Goal: Task Accomplishment & Management: Manage account settings

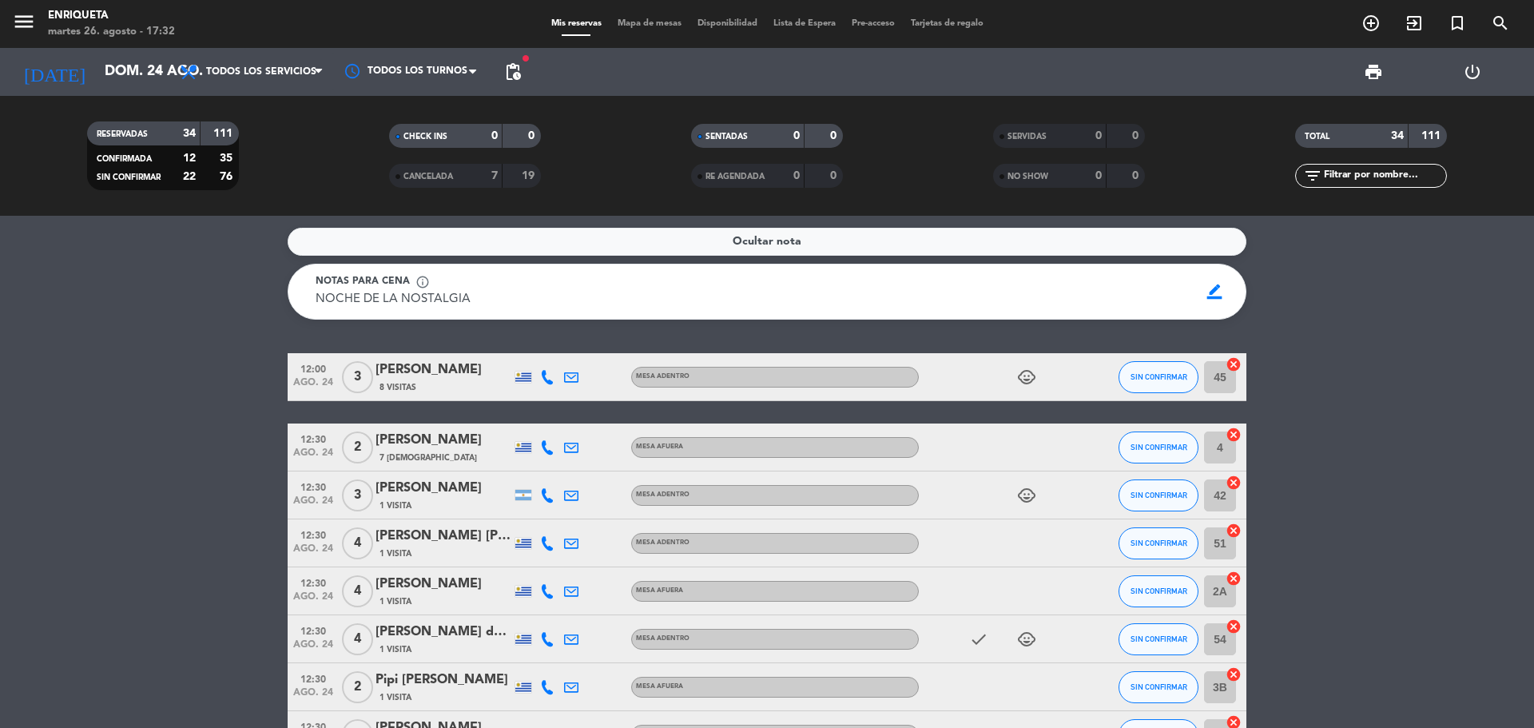
click at [105, 47] on div "menu [PERSON_NAME] 26. [PERSON_NAME] - 17:32 Mis reservas Mapa de mesas Disponi…" at bounding box center [767, 24] width 1534 height 48
click at [121, 74] on input "dom. 24 ago." at bounding box center [189, 72] width 185 height 32
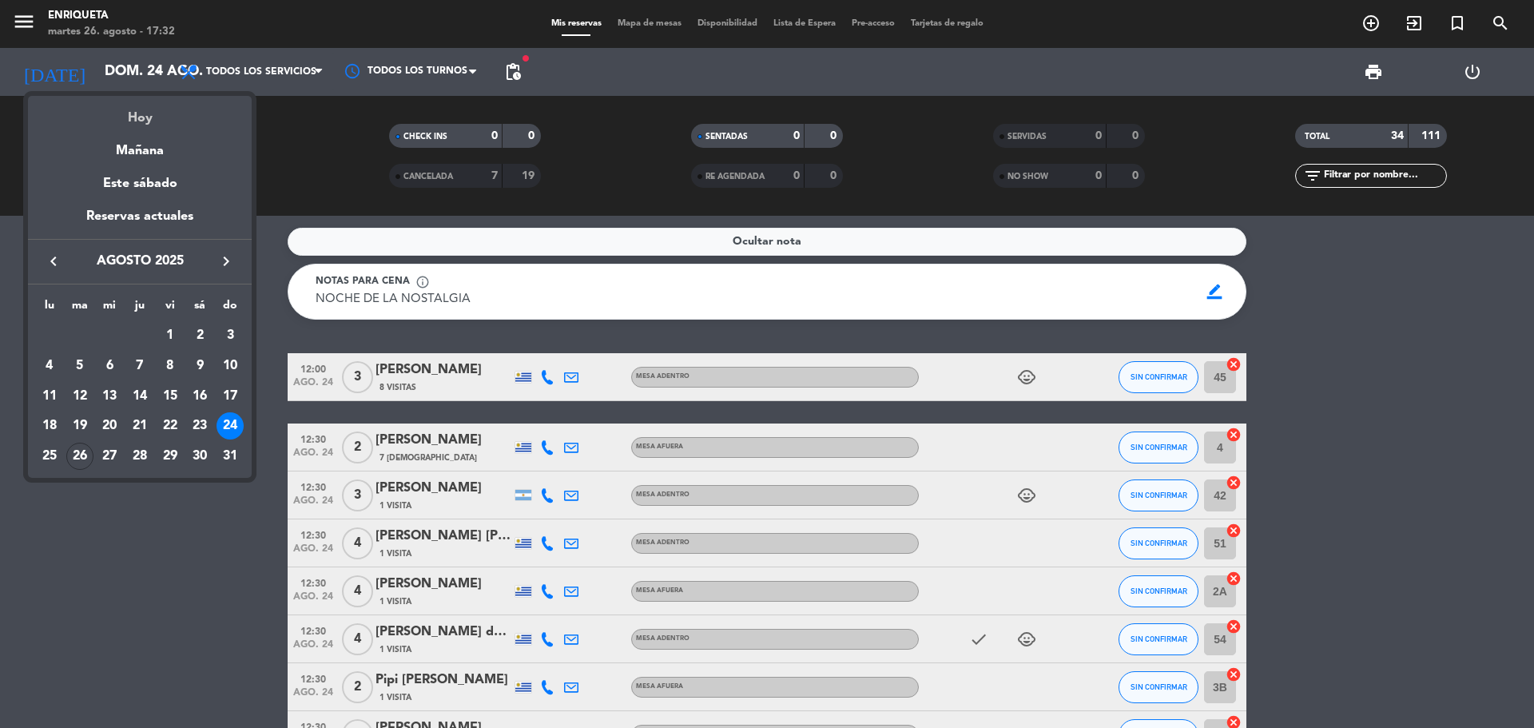
click at [145, 119] on div "Hoy" at bounding box center [140, 112] width 224 height 33
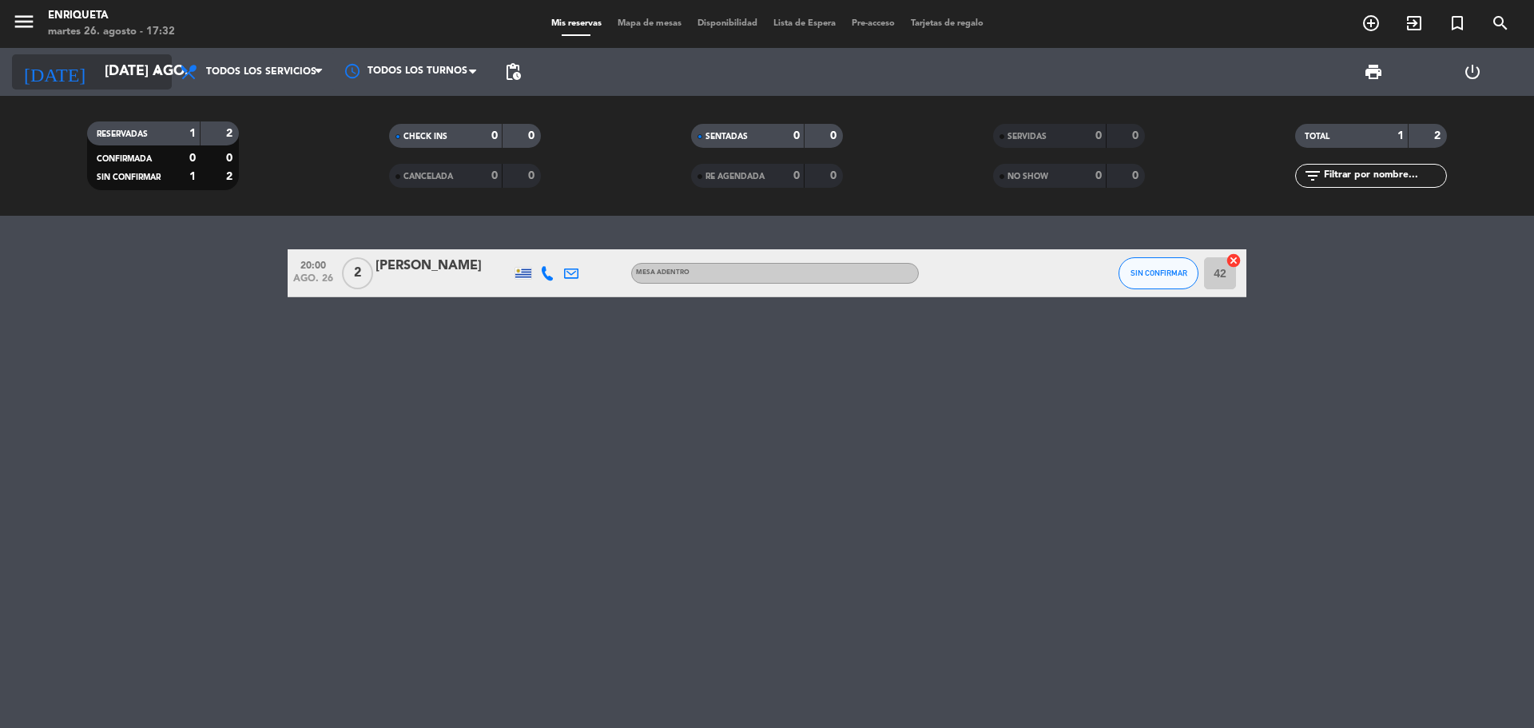
click at [148, 78] on input "[DATE] ago." at bounding box center [189, 72] width 185 height 32
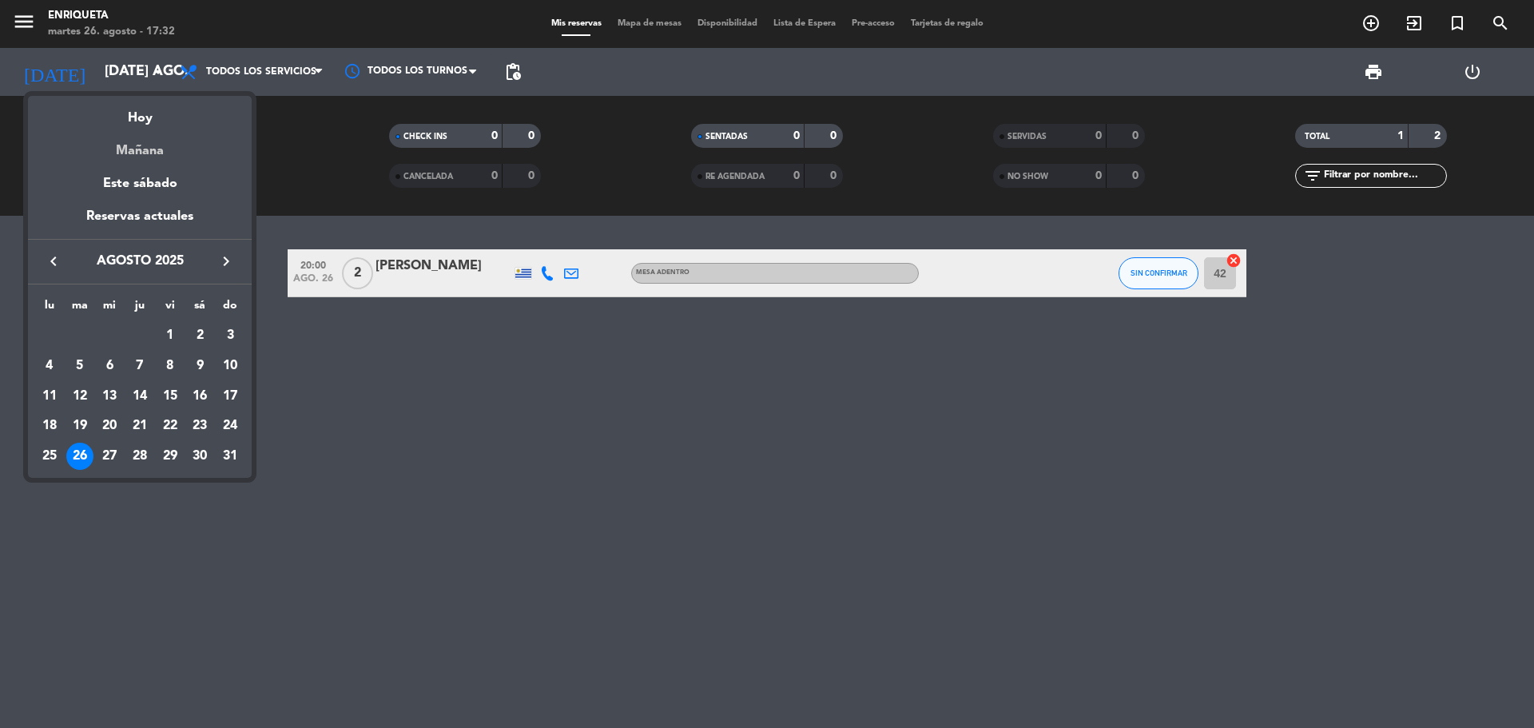
click at [169, 155] on div "Mañana" at bounding box center [140, 145] width 224 height 33
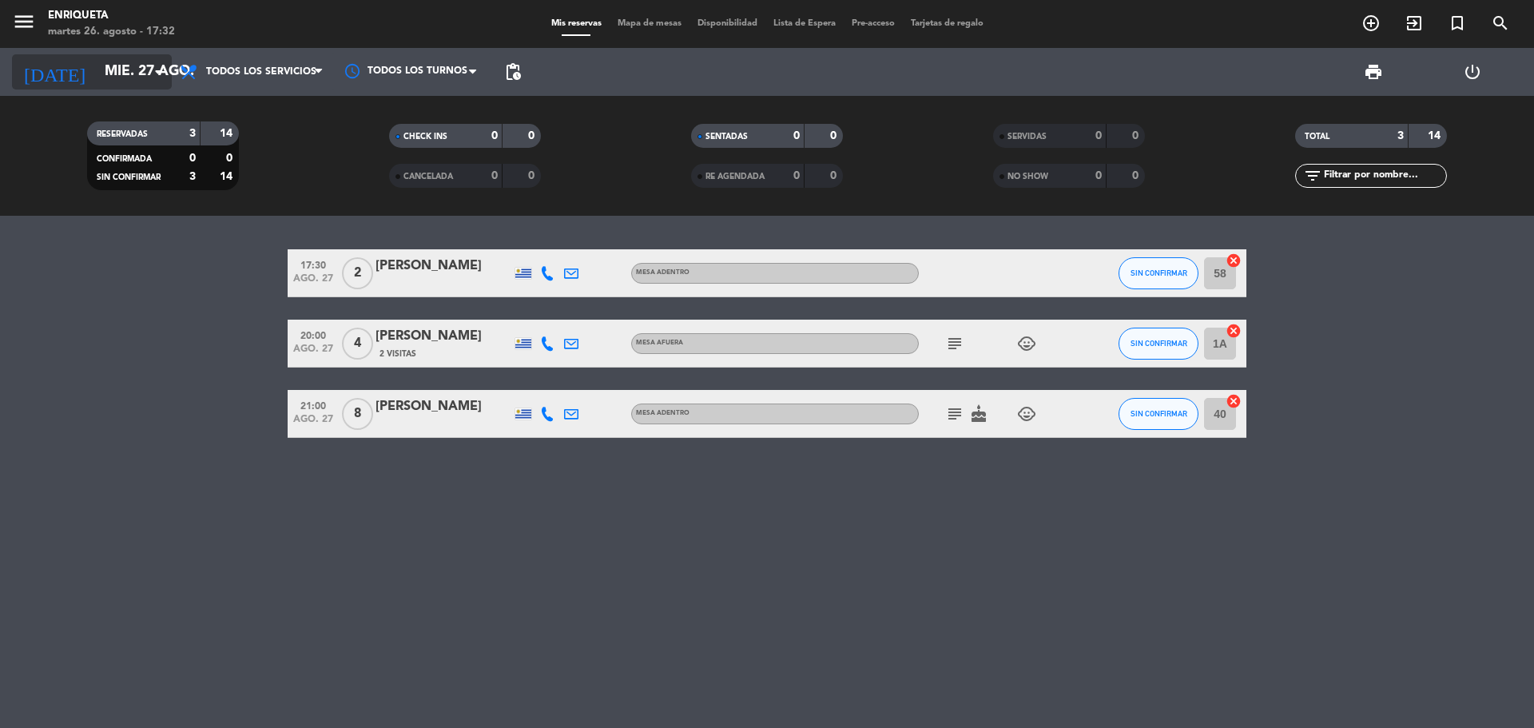
click at [149, 68] on icon "arrow_drop_down" at bounding box center [158, 71] width 19 height 19
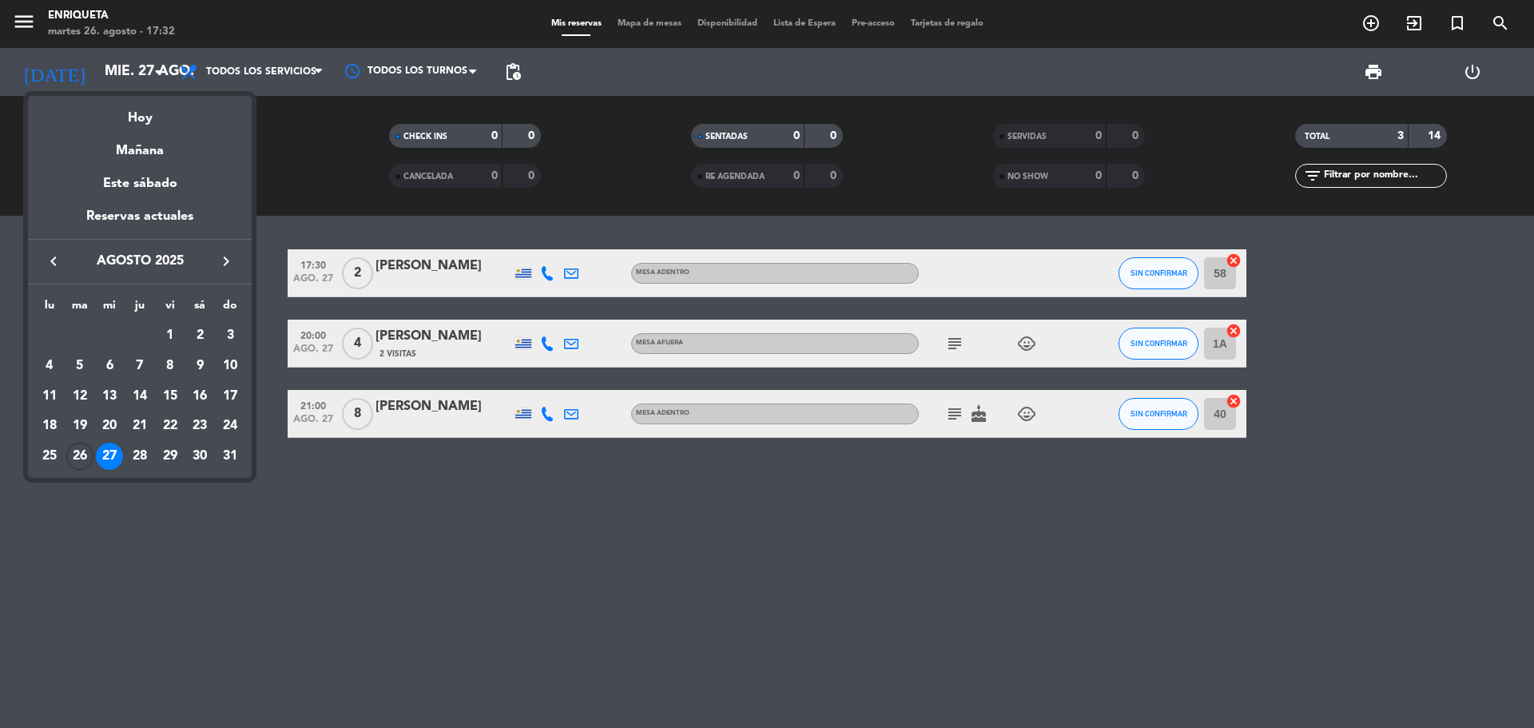
click at [217, 252] on icon "keyboard_arrow_right" at bounding box center [225, 261] width 19 height 19
click at [59, 260] on icon "keyboard_arrow_left" at bounding box center [53, 261] width 19 height 19
click at [227, 250] on div "keyboard_arrow_left agosto 2025 keyboard_arrow_right" at bounding box center [140, 261] width 224 height 45
click at [225, 249] on div "keyboard_arrow_left agosto 2025 keyboard_arrow_right" at bounding box center [140, 261] width 224 height 45
click at [225, 257] on icon "keyboard_arrow_right" at bounding box center [225, 261] width 19 height 19
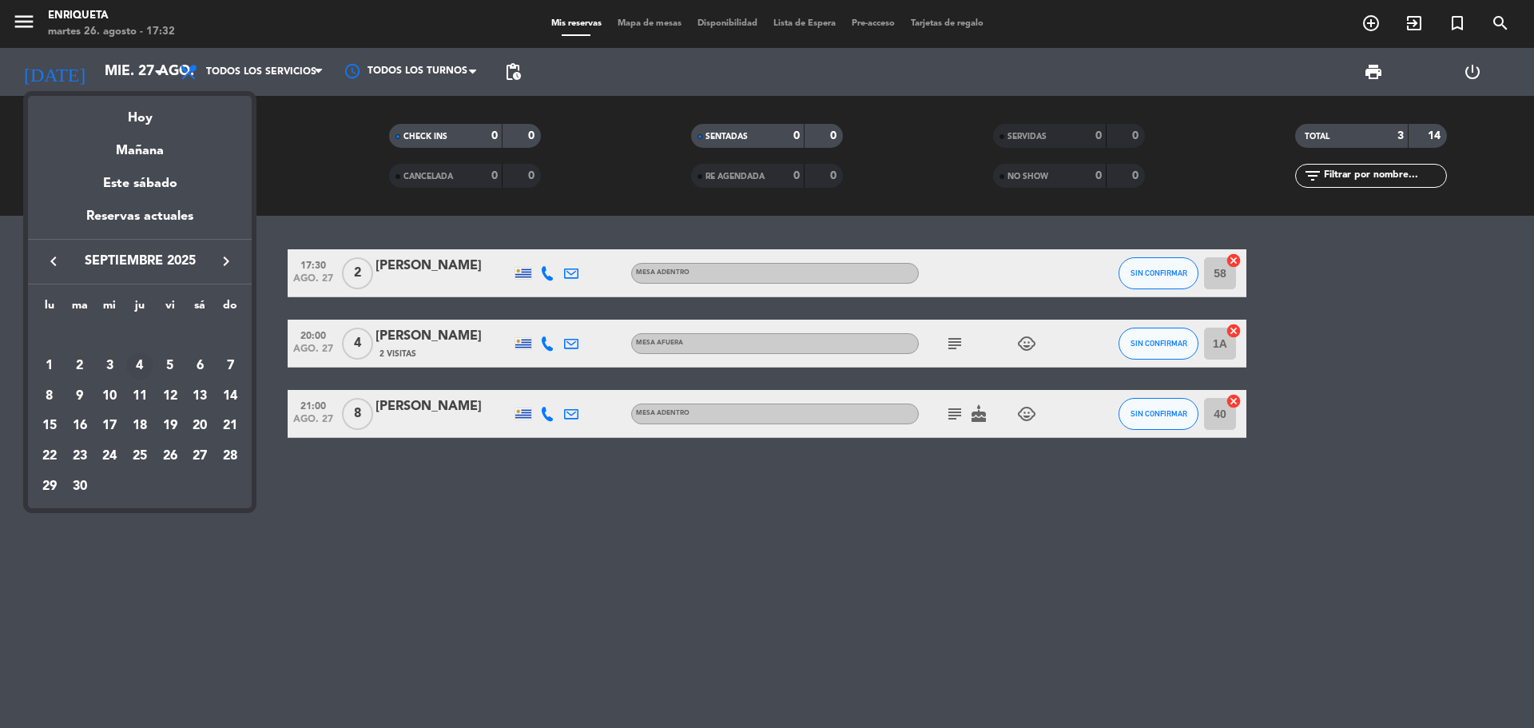
click at [138, 371] on div "4" at bounding box center [139, 365] width 27 height 27
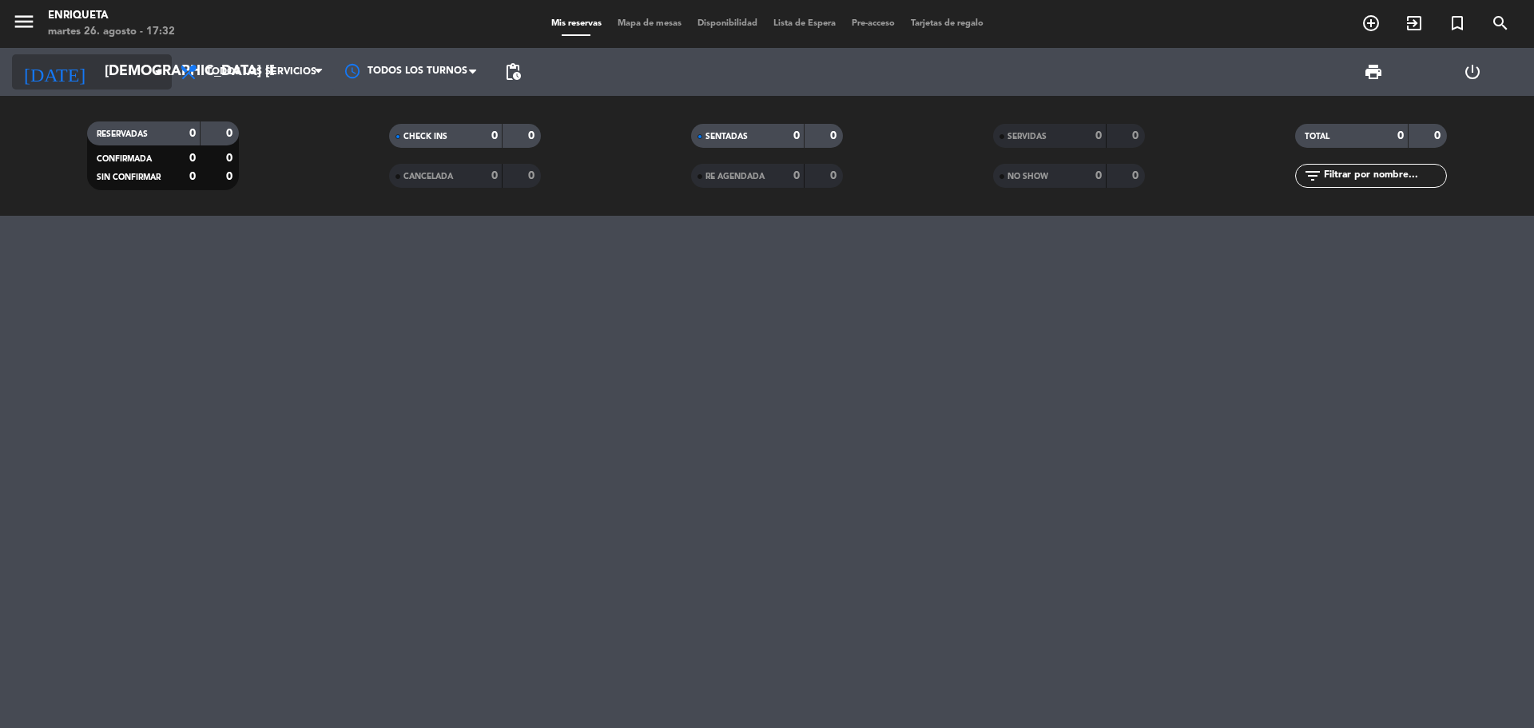
click at [142, 73] on input "[DEMOGRAPHIC_DATA] [DATE]" at bounding box center [189, 72] width 185 height 32
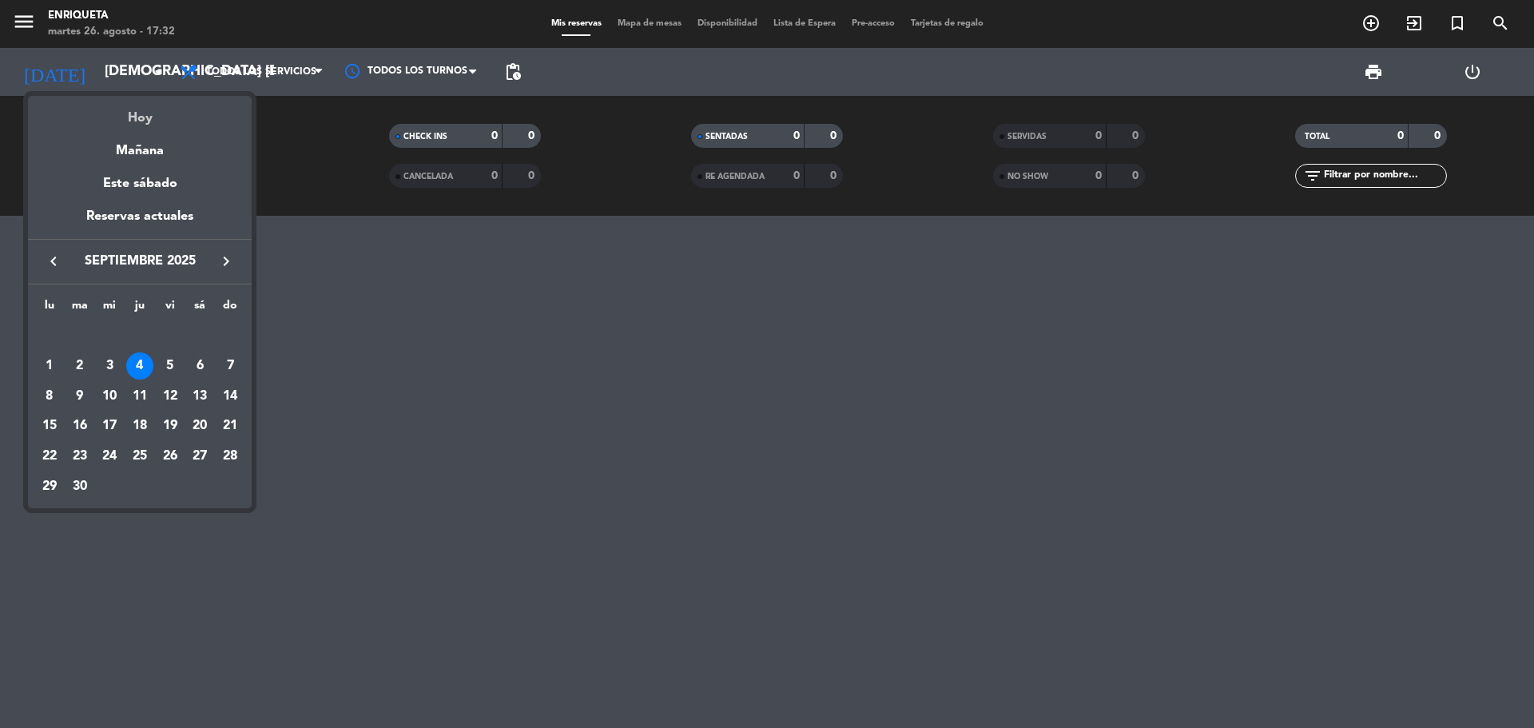
click at [145, 105] on div "Hoy" at bounding box center [140, 112] width 224 height 33
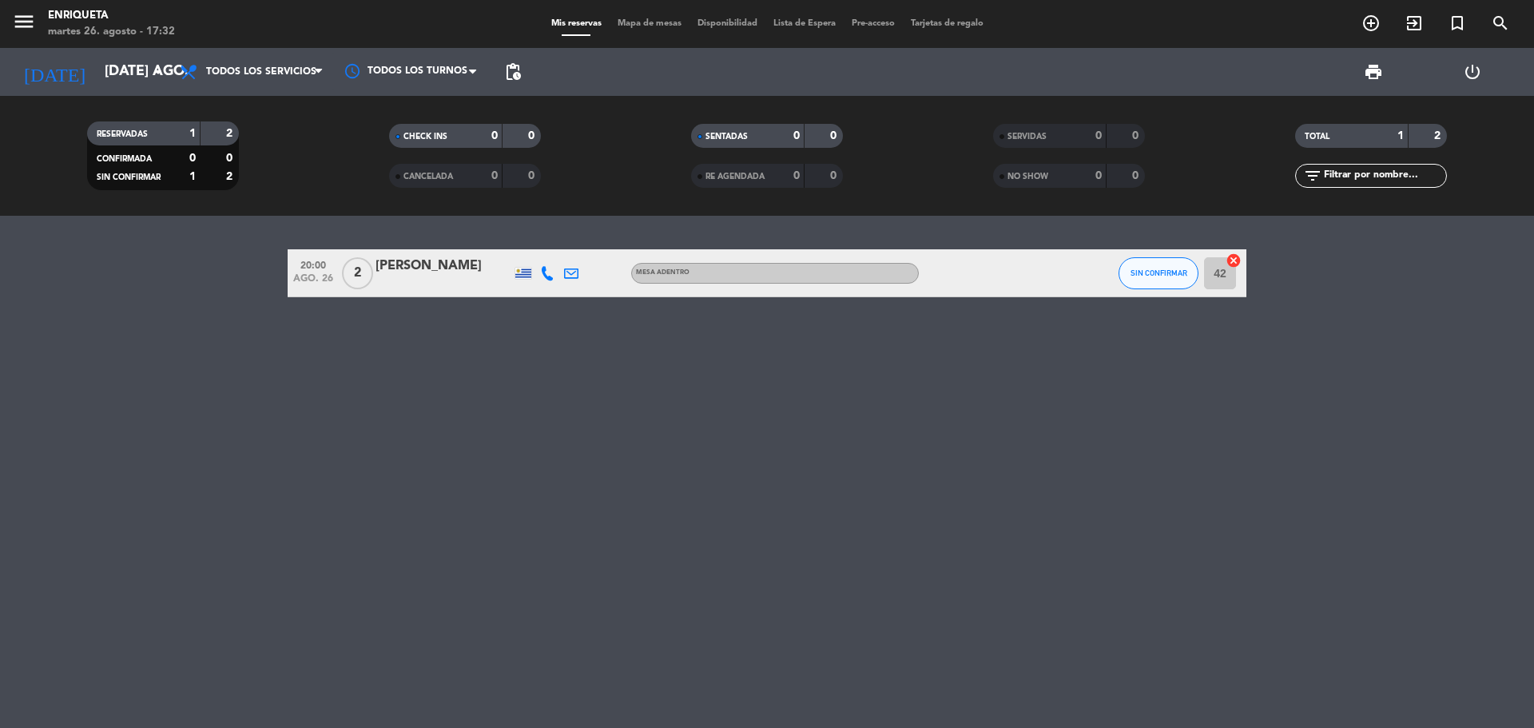
click at [120, 92] on div "[DATE] [DATE] ago. arrow_drop_down" at bounding box center [92, 72] width 160 height 48
click at [137, 79] on input "[DATE] ago." at bounding box center [189, 72] width 185 height 32
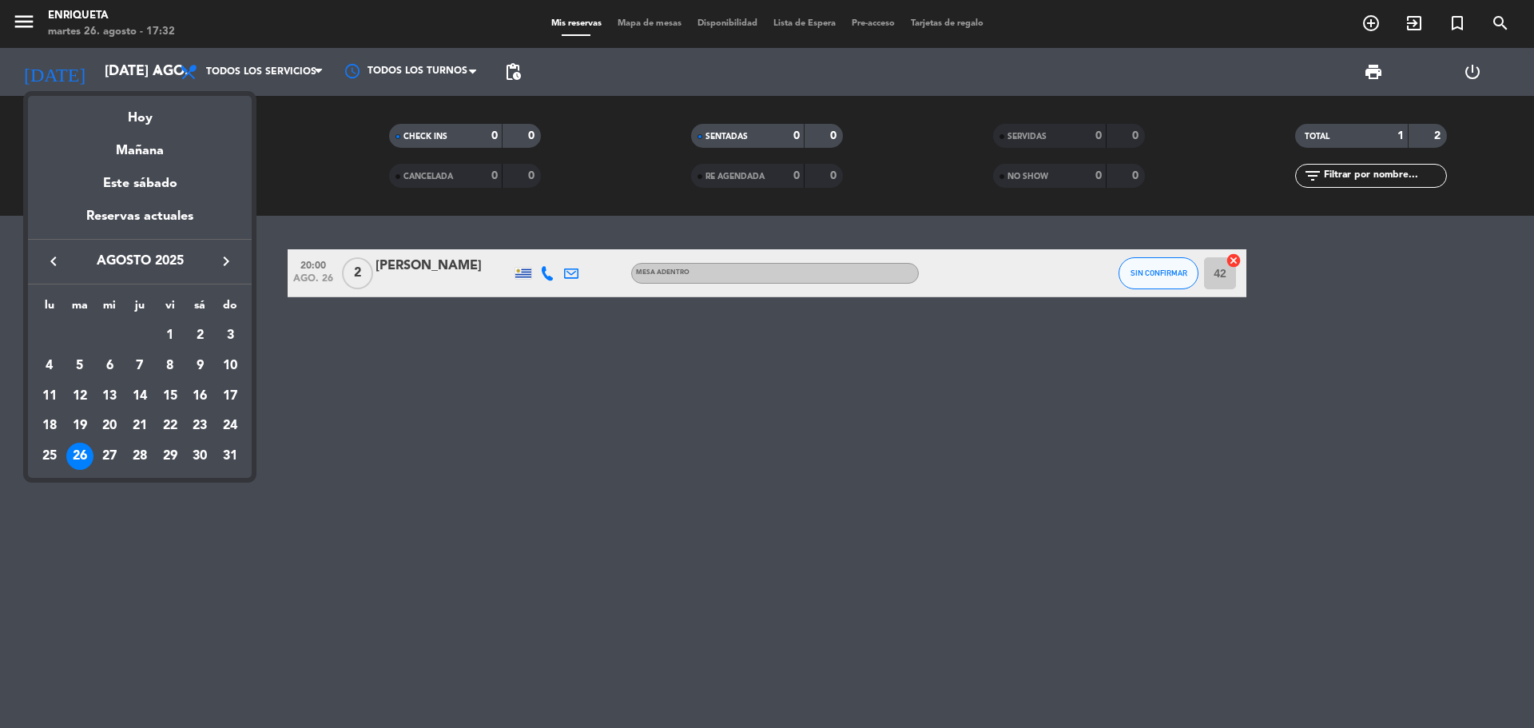
click at [228, 256] on icon "keyboard_arrow_right" at bounding box center [225, 261] width 19 height 19
click at [146, 357] on div "4" at bounding box center [139, 365] width 27 height 27
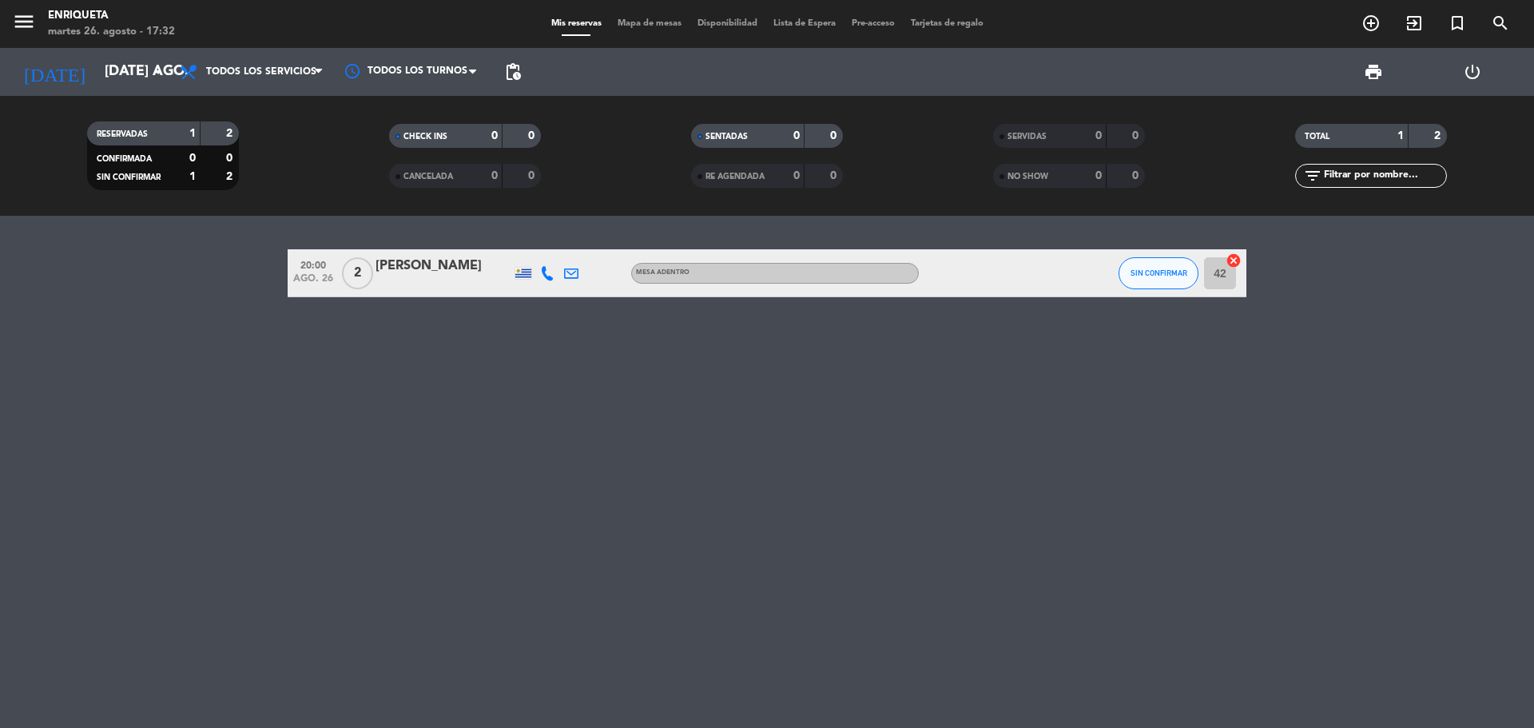
type input "[DEMOGRAPHIC_DATA] [DATE]"
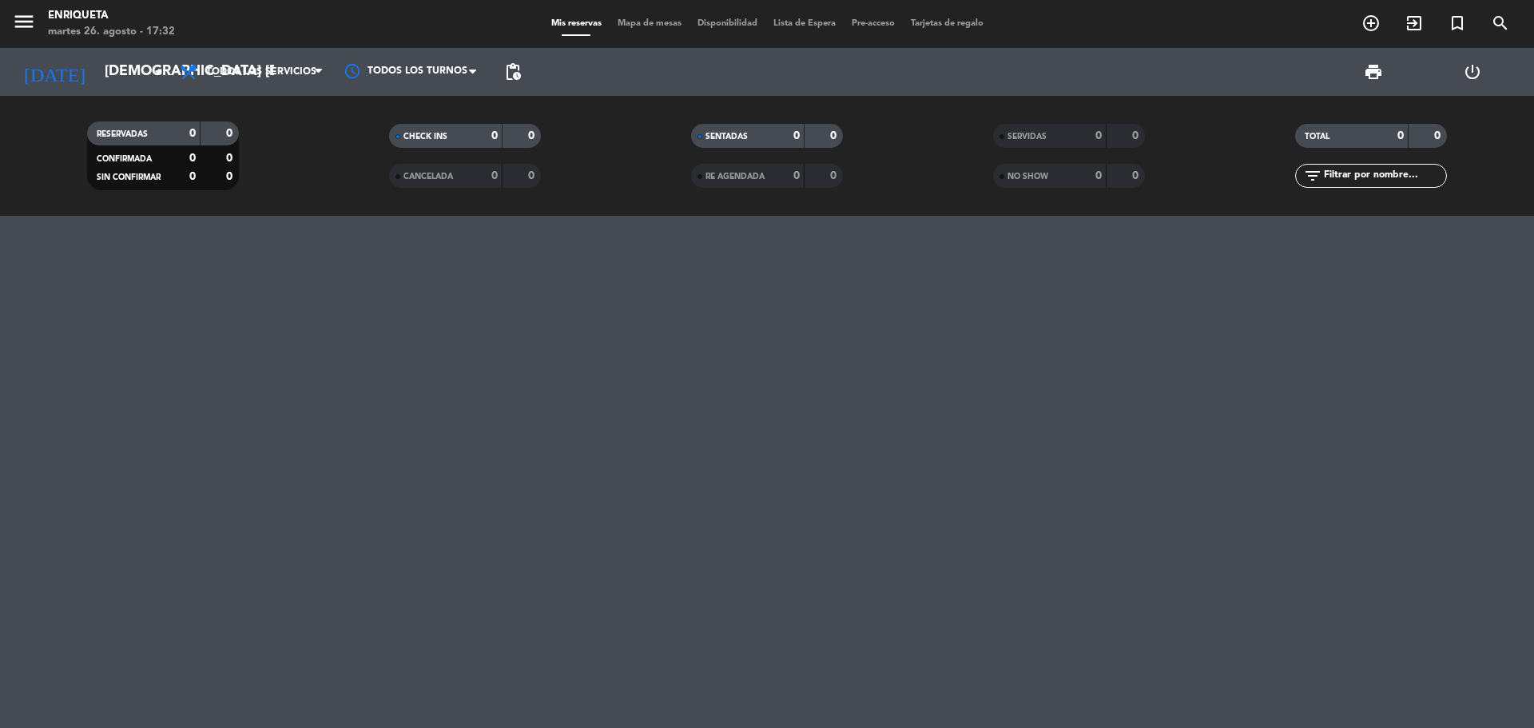
click at [582, 311] on div at bounding box center [767, 472] width 1534 height 512
click at [284, 59] on span "Todos los servicios" at bounding box center [252, 71] width 160 height 35
click at [279, 69] on span "Todos los servicios" at bounding box center [261, 71] width 110 height 11
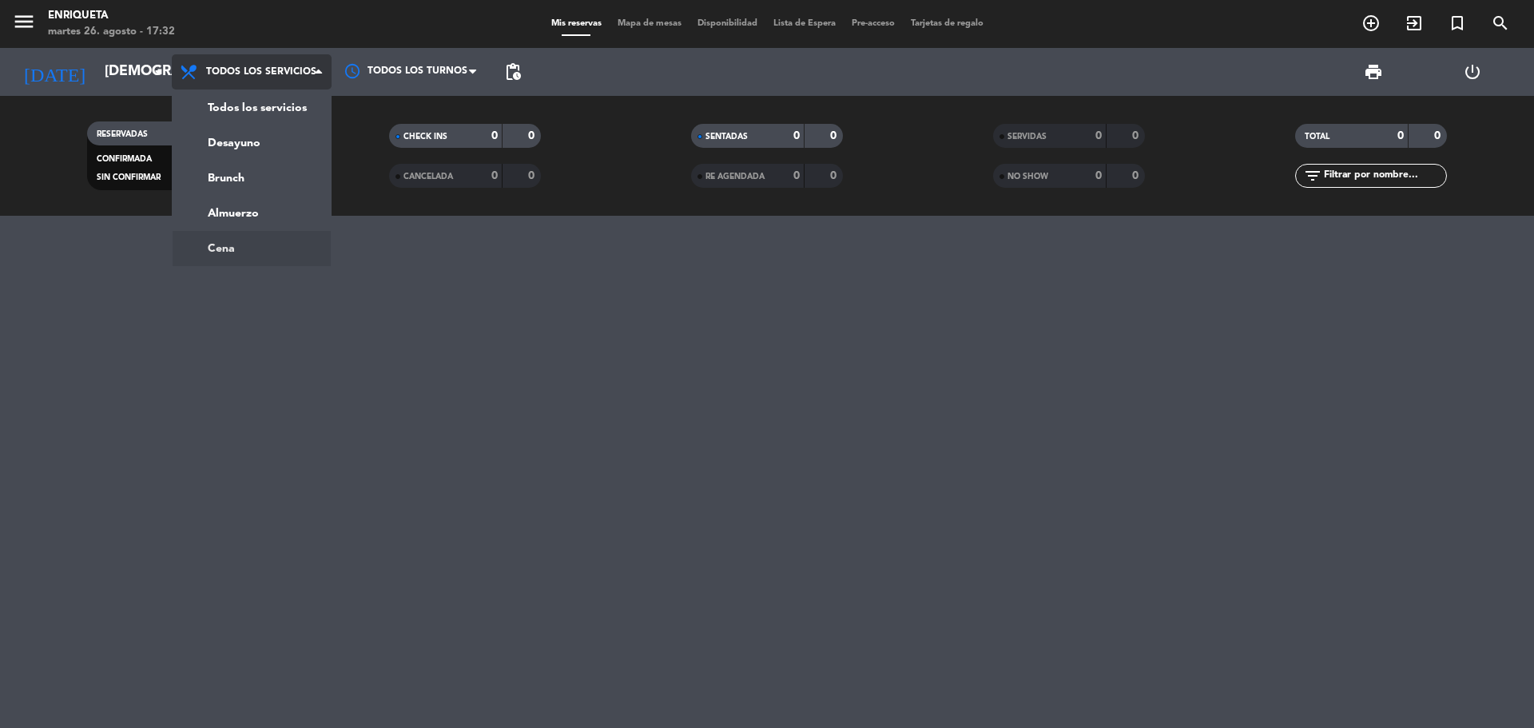
click at [268, 247] on ng-component "menu [PERSON_NAME] 26. [PERSON_NAME] - 17:32 Mis reservas Mapa de mesas Disponi…" at bounding box center [767, 364] width 1534 height 728
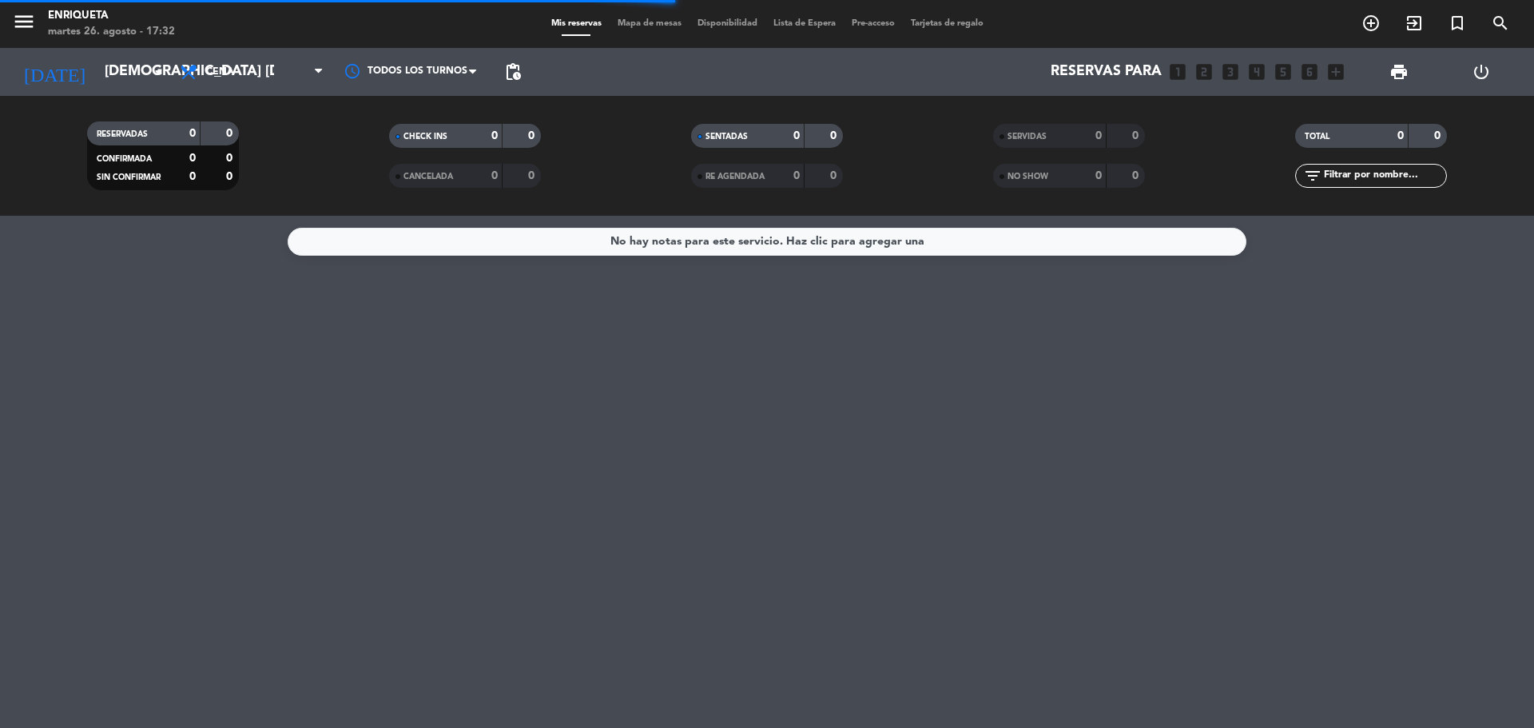
click at [741, 240] on div "No hay notas para este servicio. Haz clic para agregar una" at bounding box center [767, 241] width 314 height 18
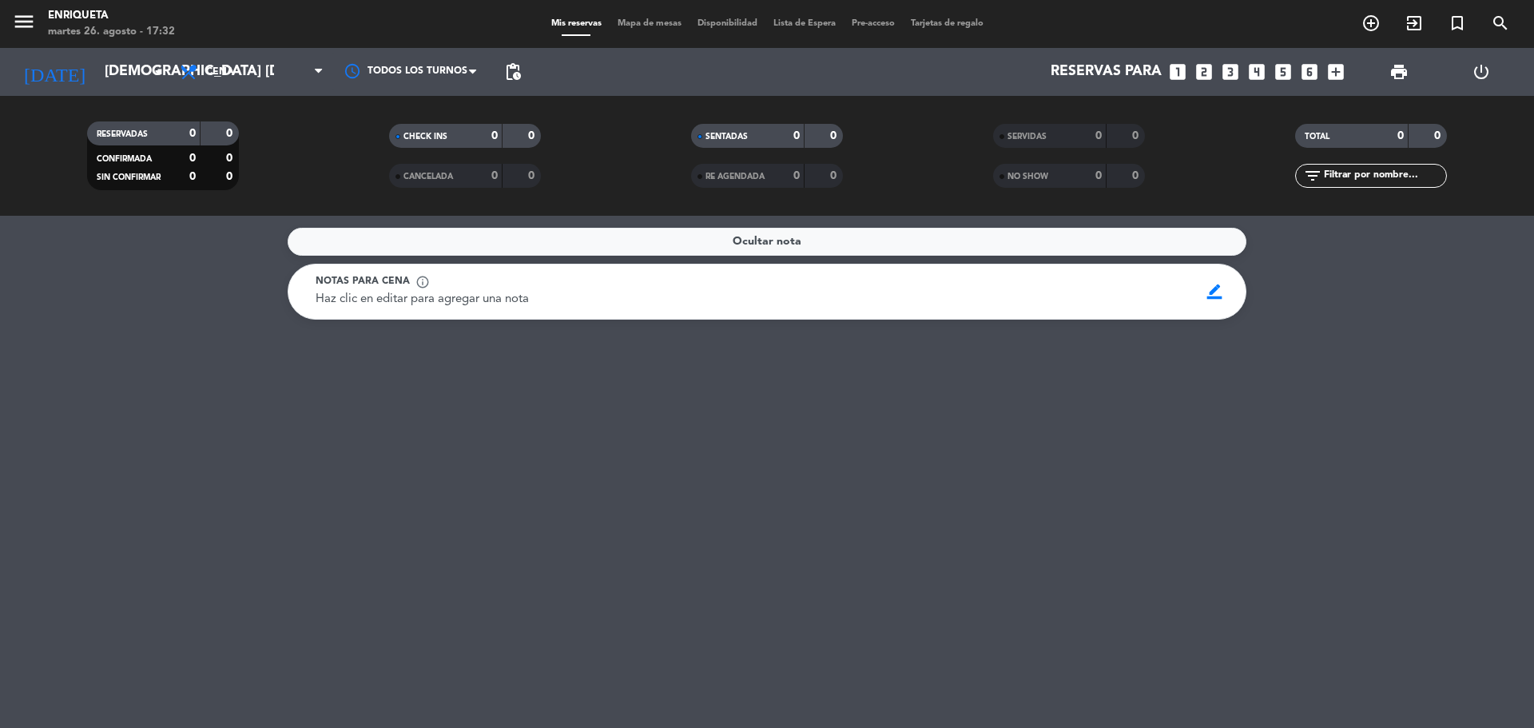
click at [641, 304] on div "Haz clic en editar para agregar una nota" at bounding box center [752, 299] width 872 height 19
click at [1214, 291] on span "border_color" at bounding box center [1214, 291] width 31 height 30
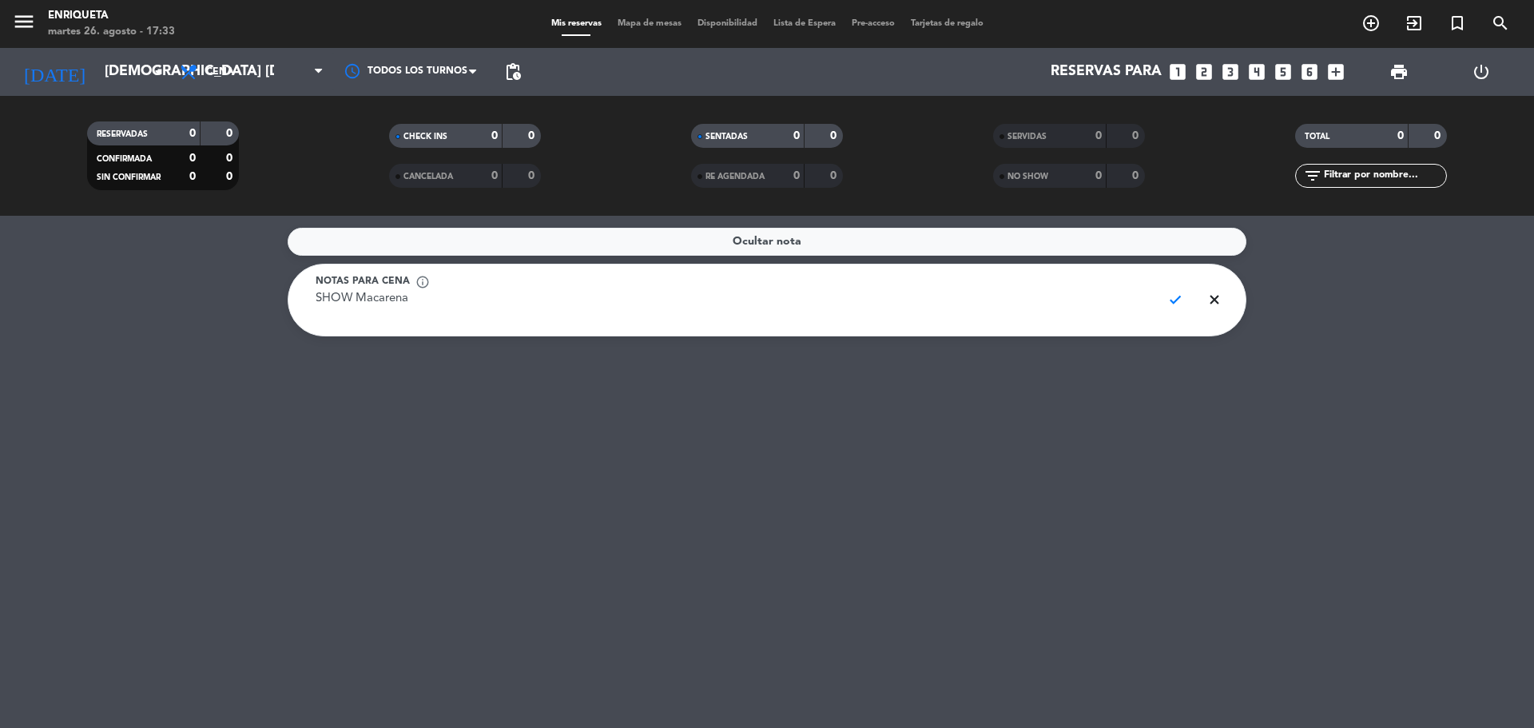
click at [908, 280] on div "Notas para cena info_outline" at bounding box center [732, 282] width 833 height 16
drag, startPoint x: 354, startPoint y: 297, endPoint x: 553, endPoint y: 316, distance: 199.8
click at [553, 316] on textarea "SHOW Macarena" at bounding box center [732, 308] width 833 height 36
type textarea "SHOW [PERSON_NAME]"
click at [1171, 300] on span "check" at bounding box center [1175, 299] width 31 height 30
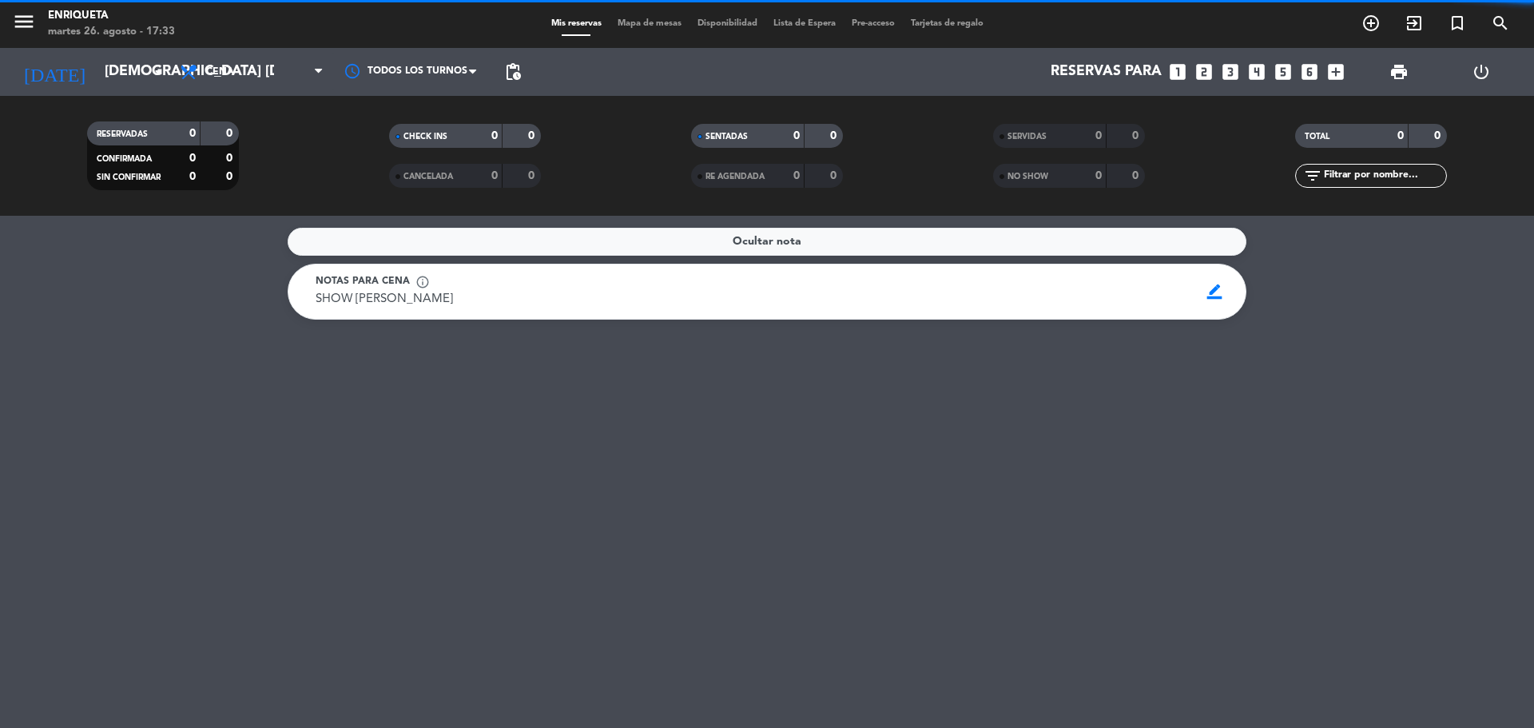
click at [1396, 336] on div "Ocultar nota Notas para cena info_outline SHOW [PERSON_NAME] SHOW [PERSON_NAME]…" at bounding box center [767, 472] width 1534 height 512
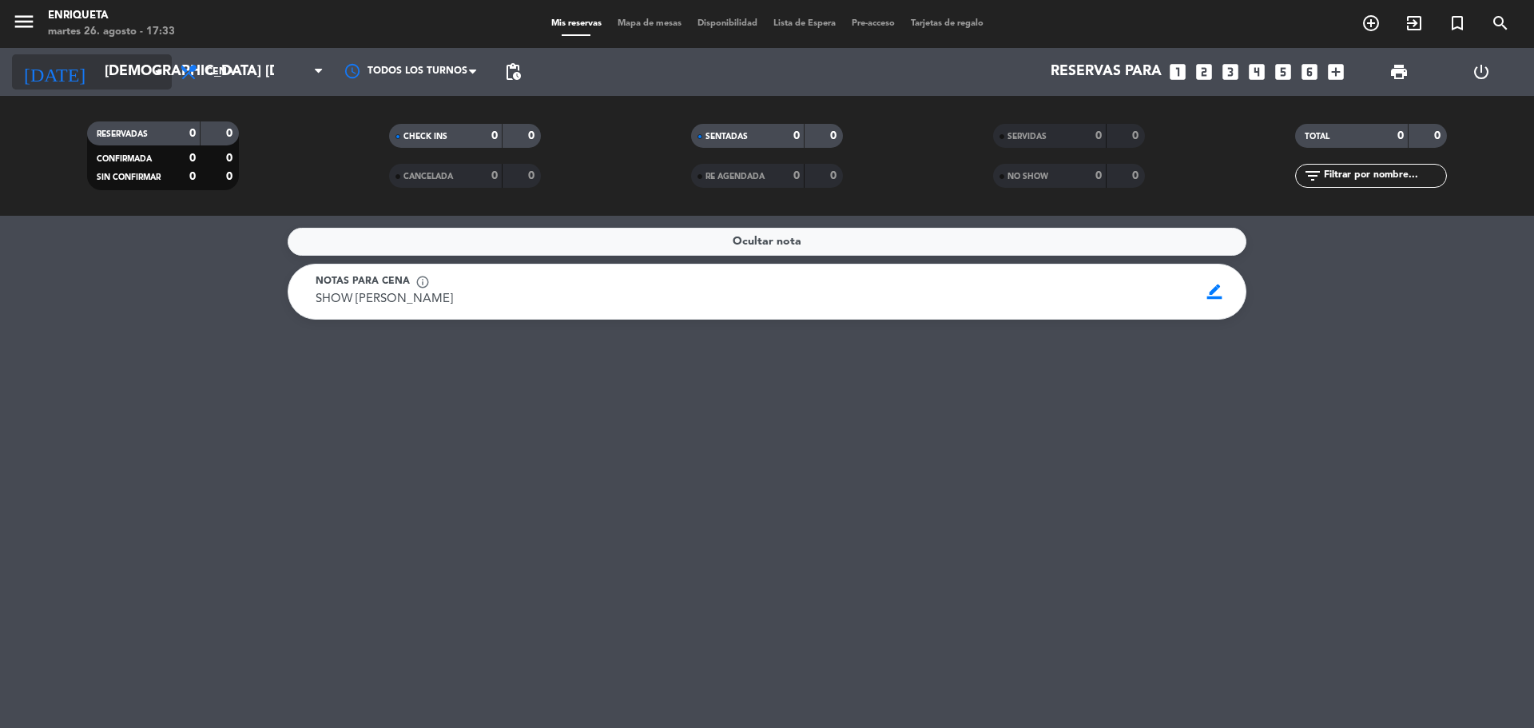
click at [125, 59] on input "[DEMOGRAPHIC_DATA] [DATE]" at bounding box center [189, 72] width 185 height 32
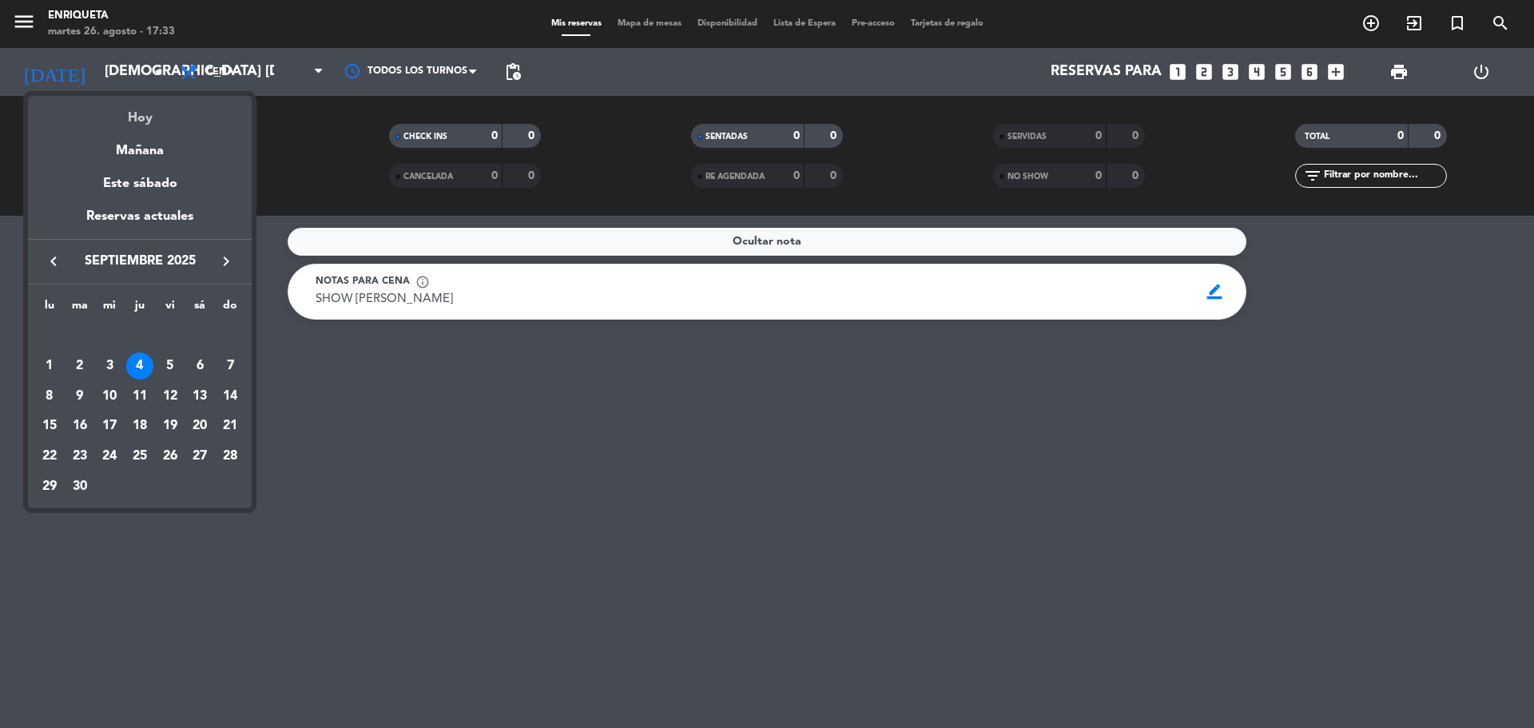
click at [153, 111] on div "Hoy" at bounding box center [140, 112] width 224 height 33
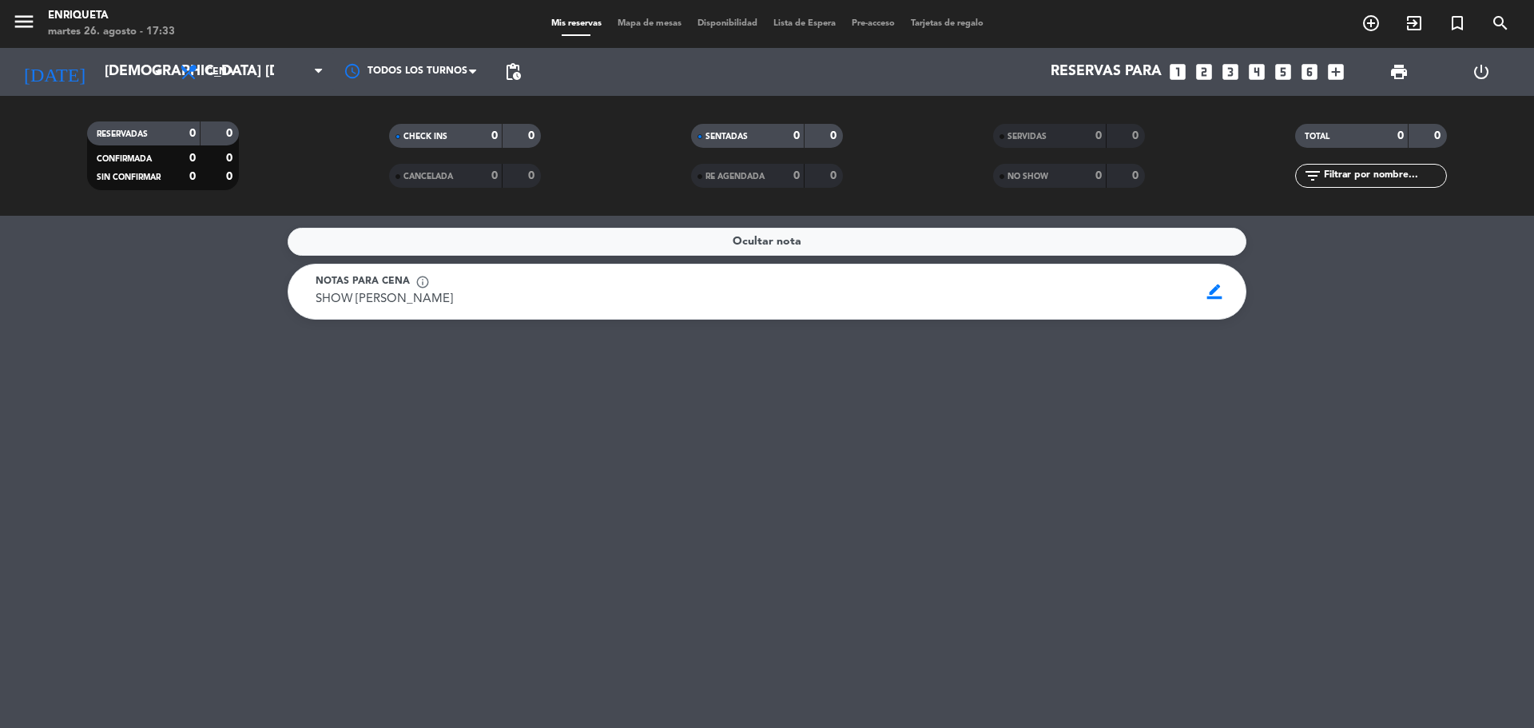
type input "[DATE] ago."
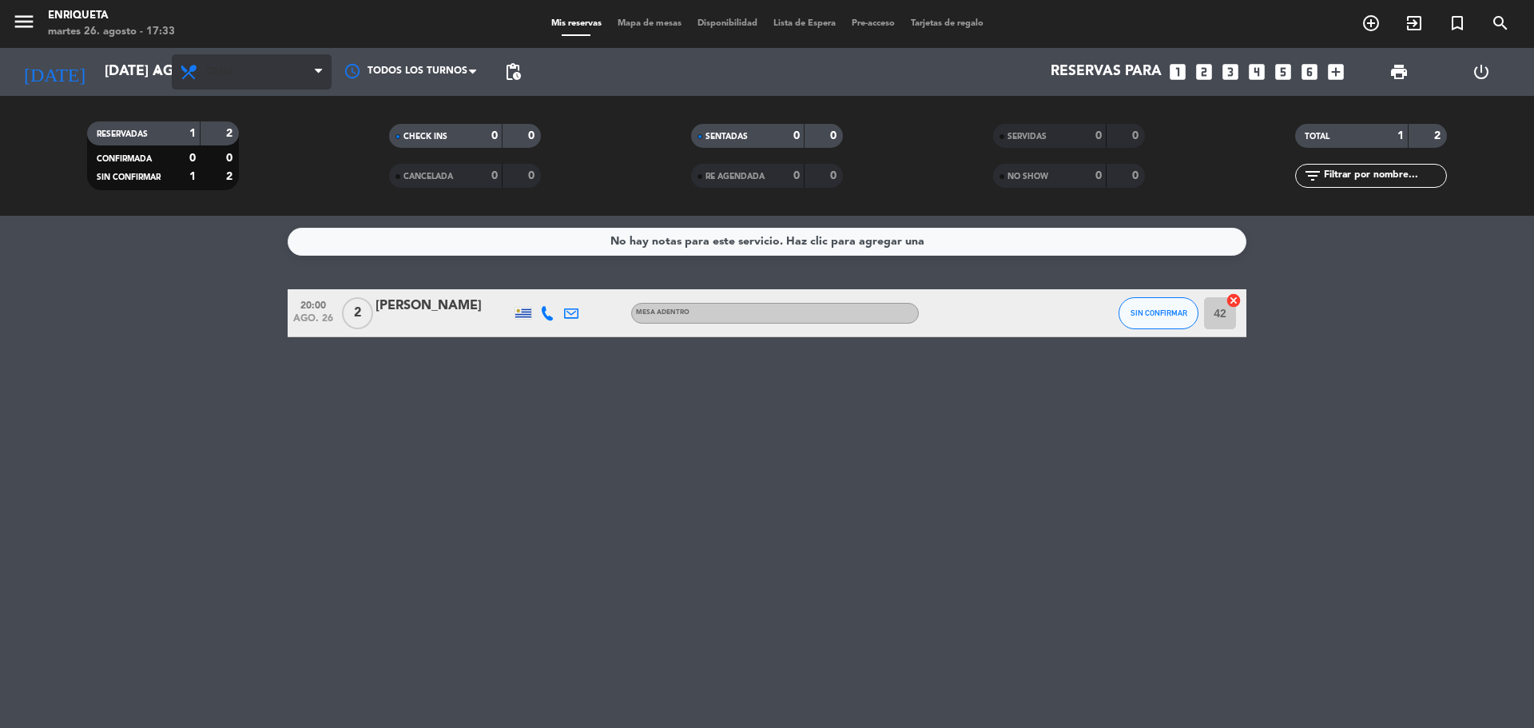
click at [315, 82] on span "Cena" at bounding box center [252, 71] width 160 height 35
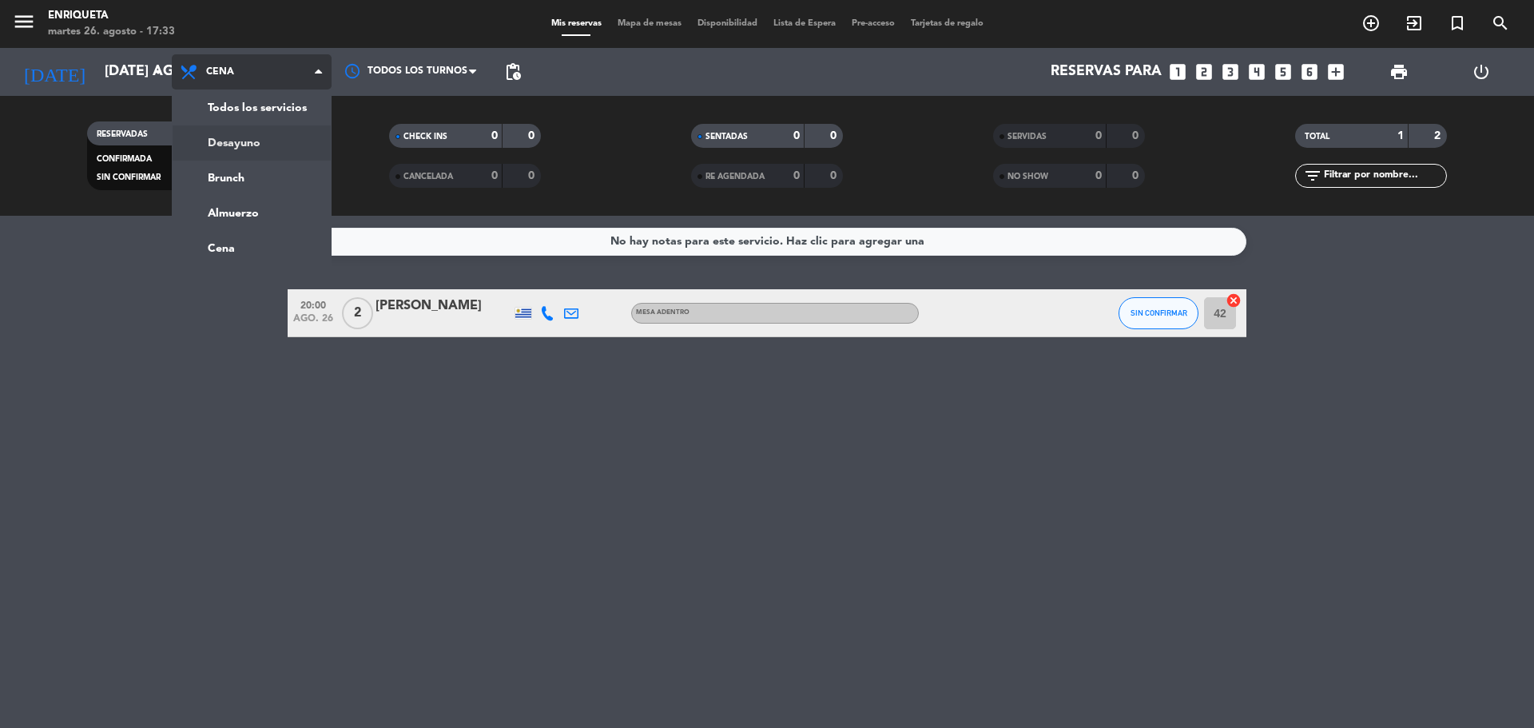
click at [323, 115] on div "menu [PERSON_NAME] 26. [PERSON_NAME] - 17:33 Mis reservas Mapa de mesas Disponi…" at bounding box center [767, 108] width 1534 height 216
